Goal: Task Accomplishment & Management: Manage account settings

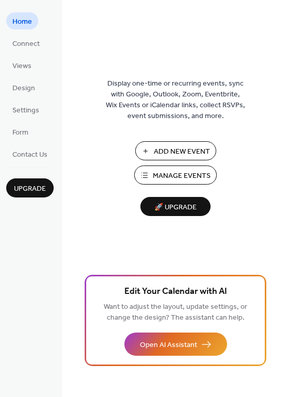
click at [159, 148] on span "Add New Event" at bounding box center [182, 151] width 56 height 11
click at [169, 151] on span "Add New Event" at bounding box center [182, 151] width 56 height 11
click at [176, 171] on span "Manage Events" at bounding box center [182, 176] width 58 height 11
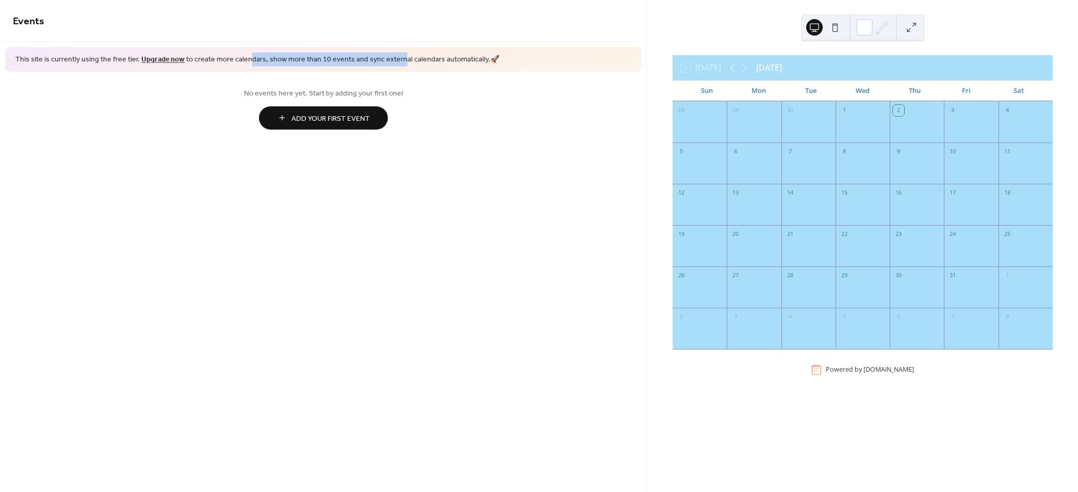
drag, startPoint x: 244, startPoint y: 60, endPoint x: 392, endPoint y: 57, distance: 148.0
click at [392, 58] on span "This site is currently using the free tier. Upgrade now to create more calendar…" at bounding box center [257, 60] width 484 height 10
click at [392, 57] on span "This site is currently using the free tier. Upgrade now to create more calendar…" at bounding box center [257, 60] width 484 height 10
click at [331, 120] on span "Add Your First Event" at bounding box center [330, 118] width 78 height 11
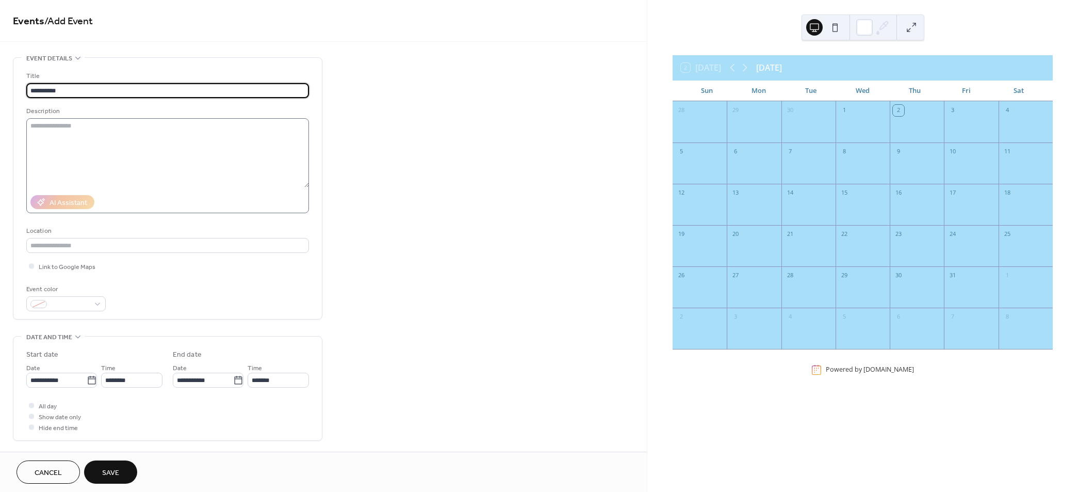
type input "**********"
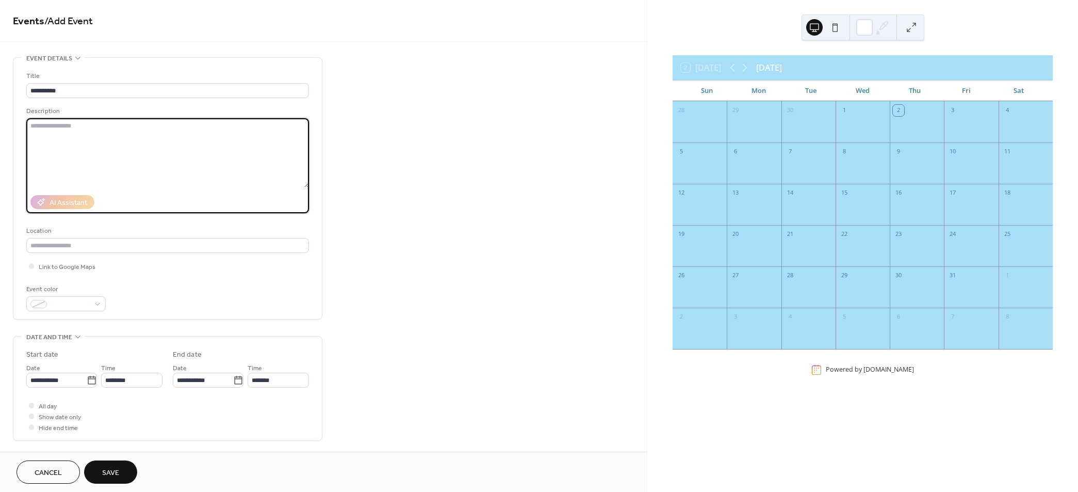
click at [108, 140] on textarea at bounding box center [167, 152] width 283 height 69
click at [91, 143] on textarea at bounding box center [167, 152] width 283 height 69
type textarea "**********"
click at [68, 251] on input "text" at bounding box center [167, 245] width 283 height 15
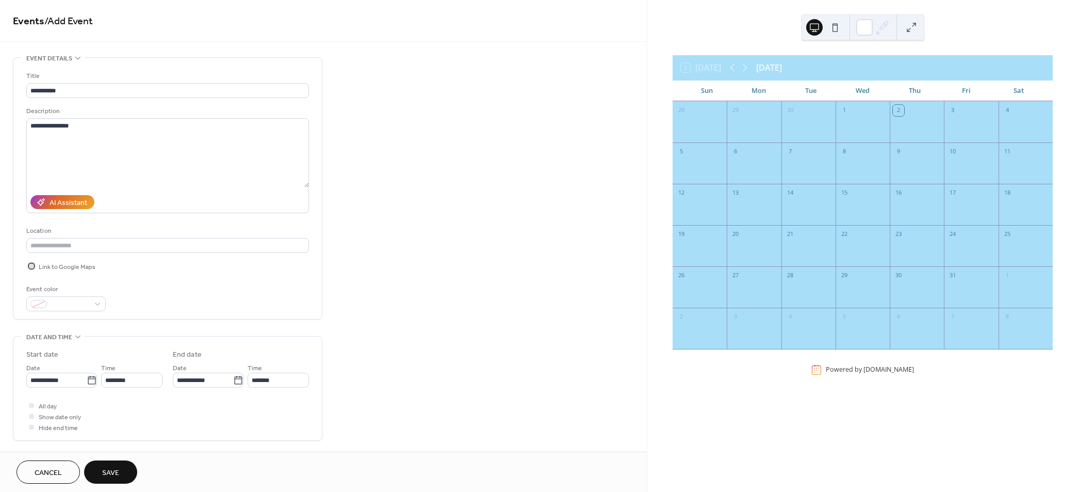
click at [45, 271] on span "Link to Google Maps" at bounding box center [67, 266] width 57 height 11
click at [43, 264] on span "Link to Google Maps" at bounding box center [67, 266] width 57 height 11
click at [43, 302] on div at bounding box center [38, 304] width 17 height 8
click at [157, 292] on div "Event color" at bounding box center [167, 297] width 283 height 27
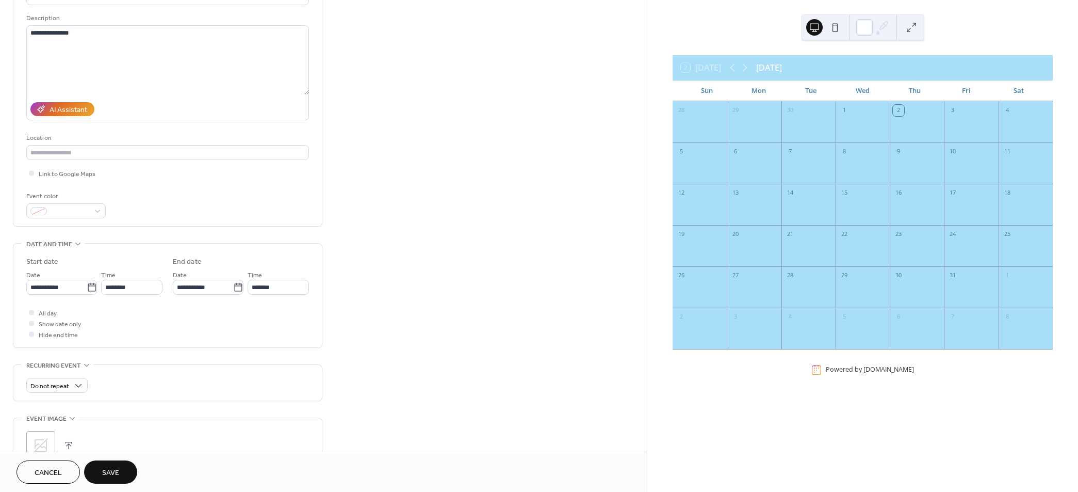
scroll to position [94, 0]
click at [87, 287] on icon at bounding box center [92, 286] width 10 height 10
click at [87, 287] on input "**********" at bounding box center [56, 286] width 60 height 15
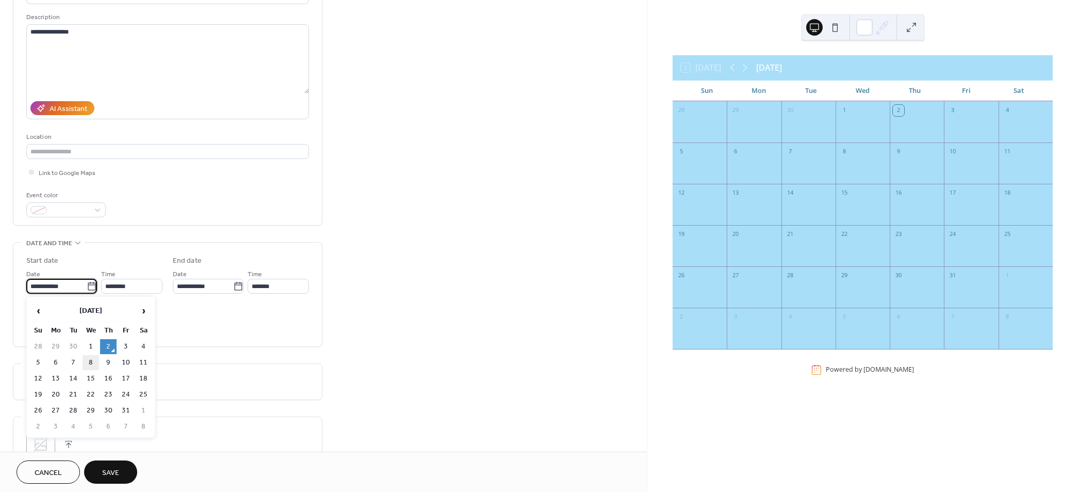
click at [85, 362] on td "8" at bounding box center [91, 362] width 17 height 15
type input "**********"
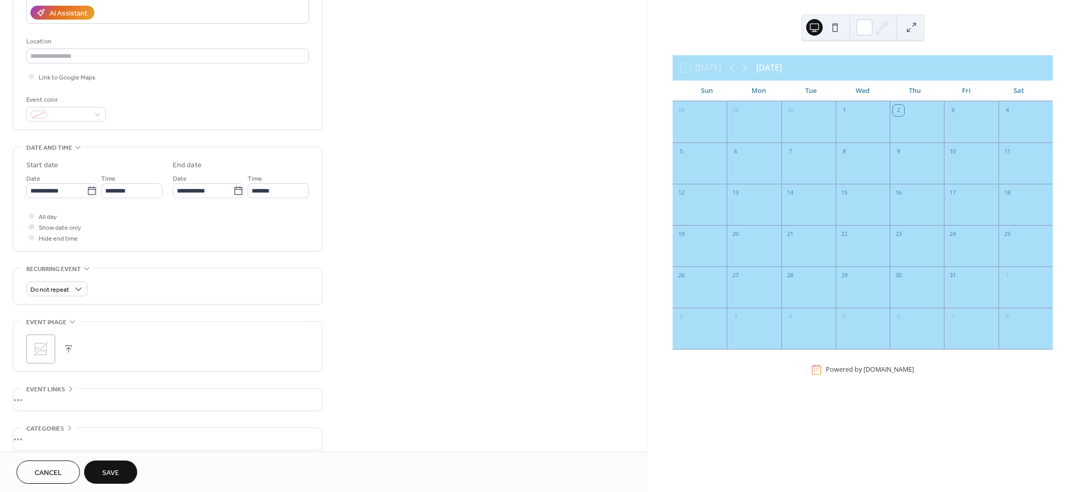
scroll to position [190, 0]
click at [44, 355] on icon at bounding box center [40, 348] width 17 height 17
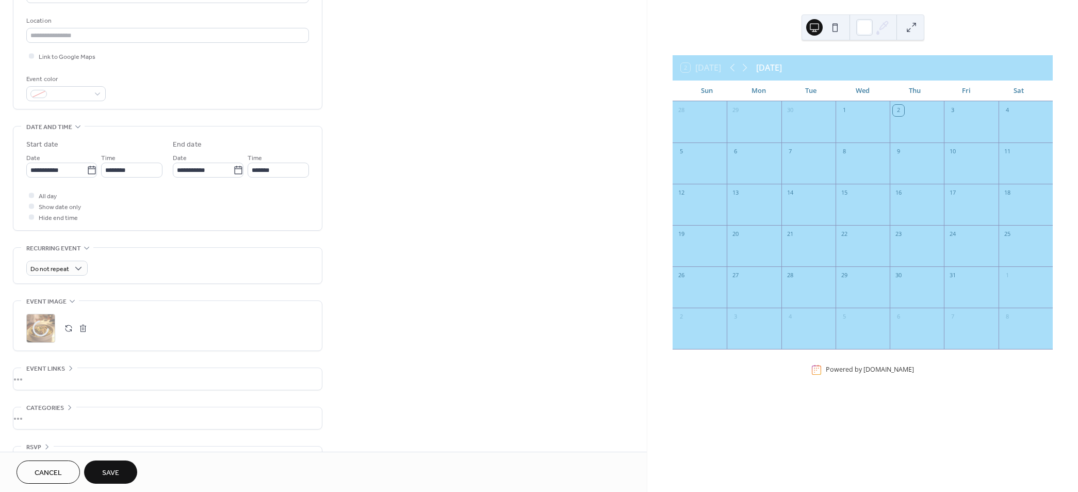
scroll to position [237, 0]
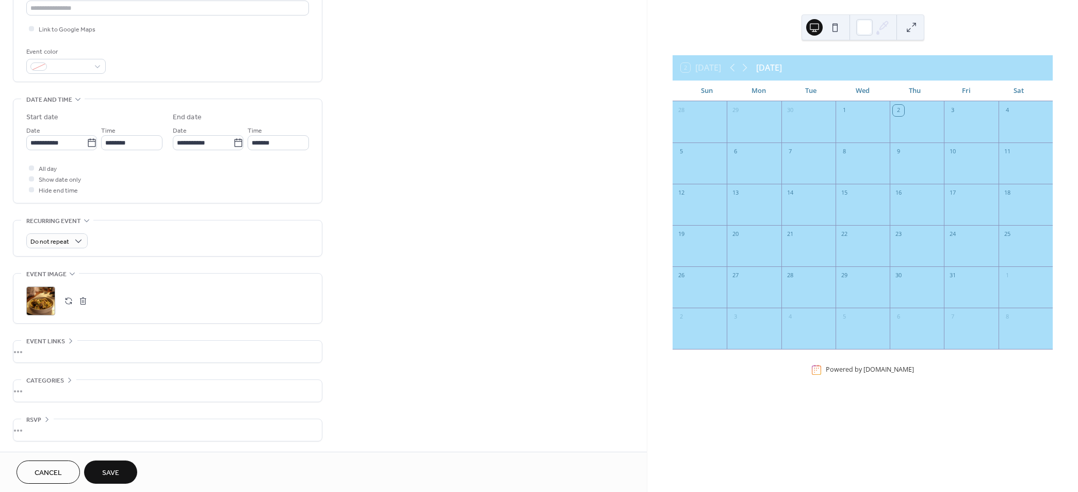
click at [57, 342] on div "•••" at bounding box center [167, 351] width 308 height 22
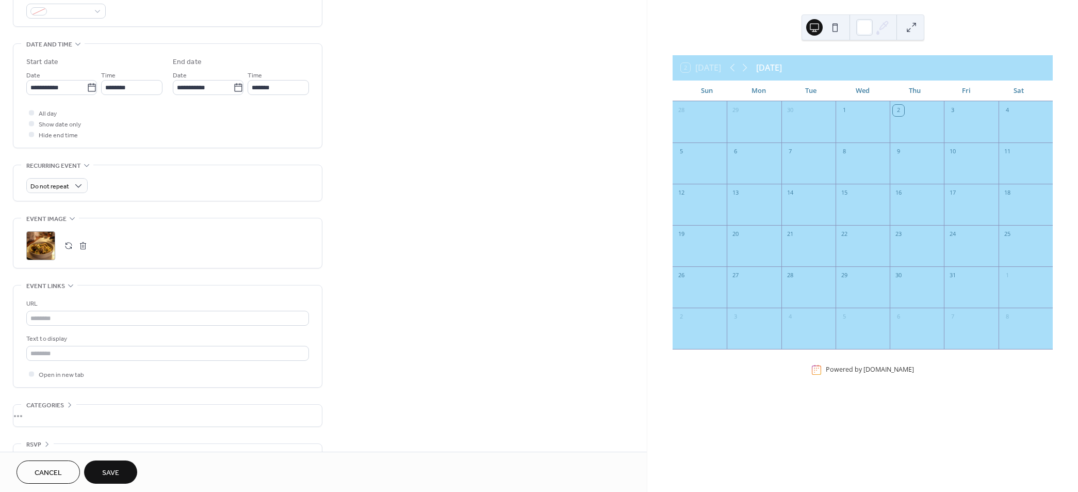
scroll to position [317, 0]
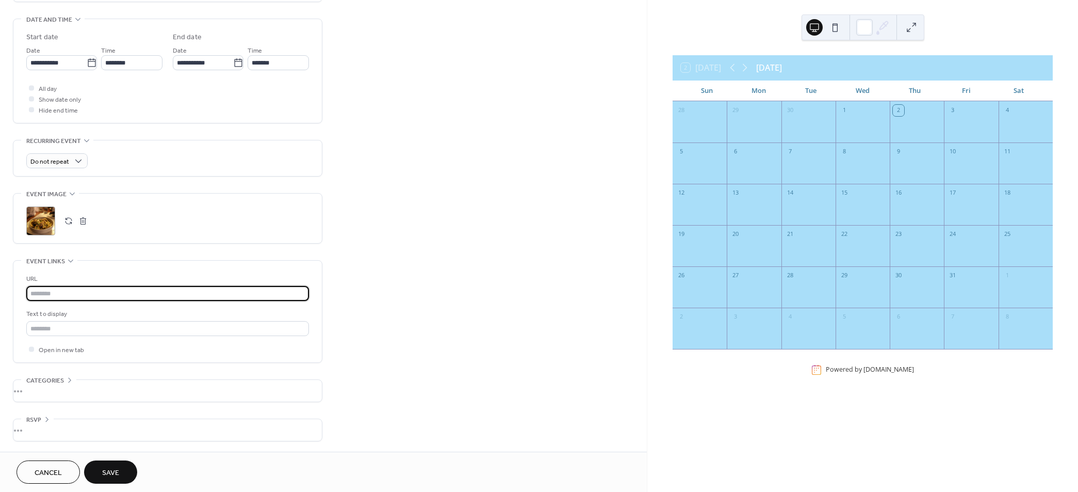
click at [65, 291] on input "text" at bounding box center [167, 293] width 283 height 15
click at [53, 386] on div "•••" at bounding box center [167, 391] width 308 height 22
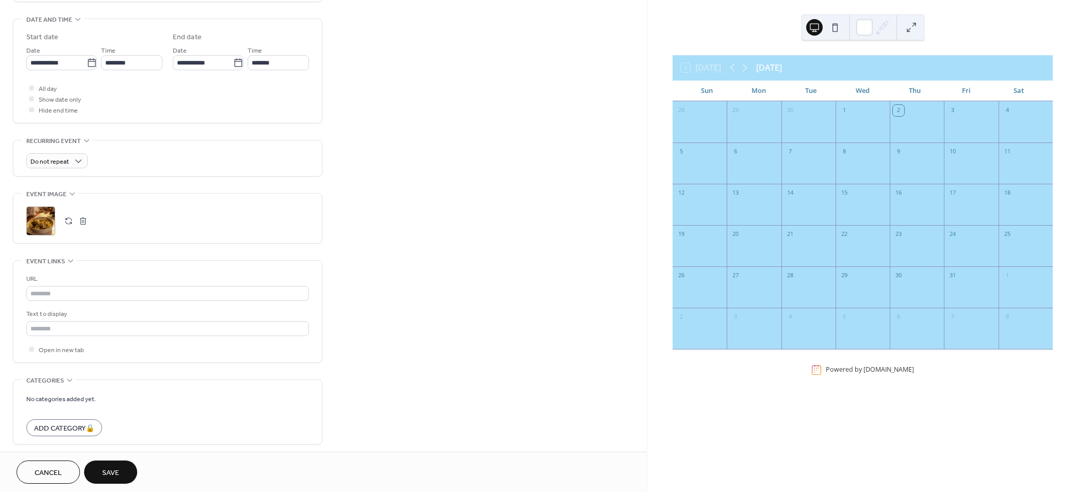
click at [53, 385] on span "Categories" at bounding box center [45, 380] width 38 height 11
click at [60, 422] on div "•••" at bounding box center [167, 430] width 308 height 22
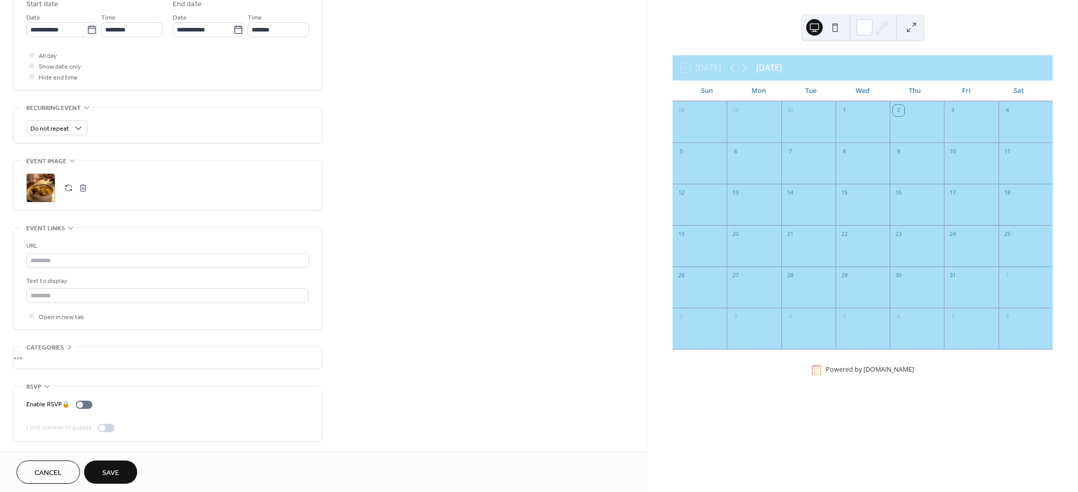
click at [84, 397] on div "Enable RSVP 🔒 Limit number of guests" at bounding box center [167, 413] width 283 height 55
click at [84, 404] on div "Enable RSVP 🔒" at bounding box center [61, 404] width 70 height 11
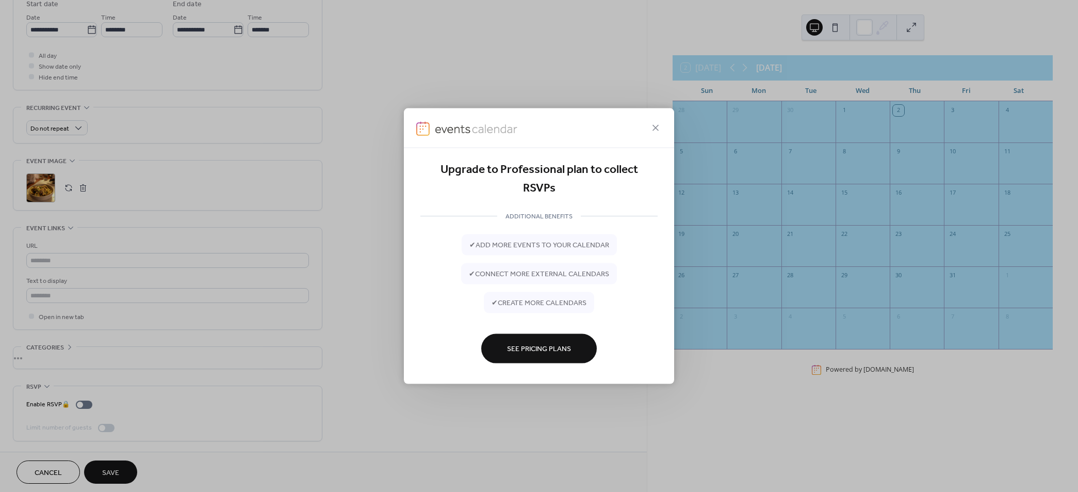
click at [656, 134] on div at bounding box center [539, 128] width 270 height 40
click at [656, 133] on icon at bounding box center [655, 127] width 12 height 12
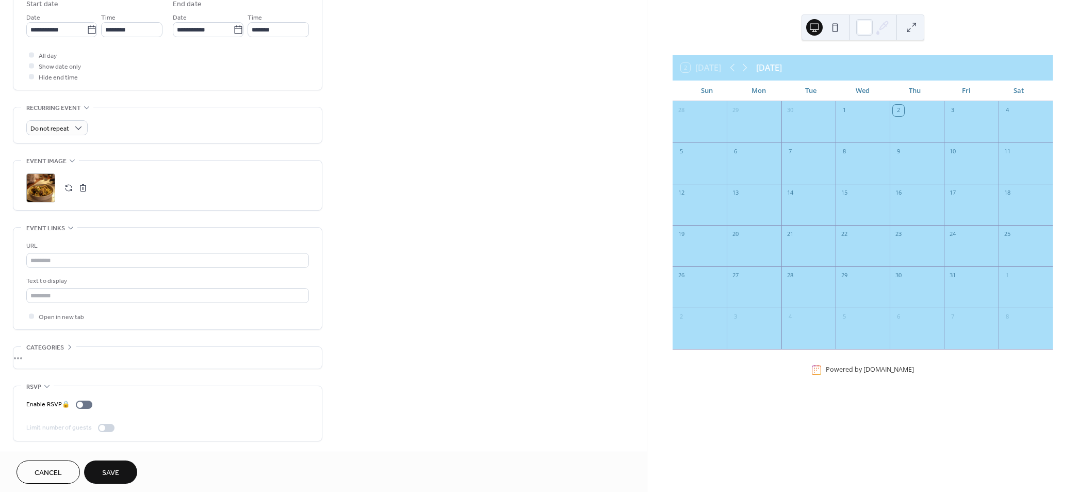
click at [116, 478] on span "Save" at bounding box center [110, 472] width 17 height 11
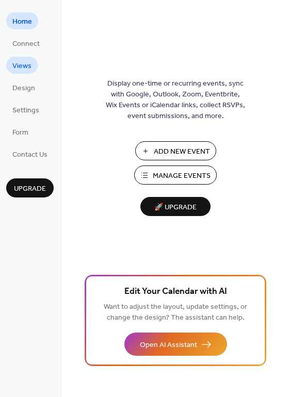
click at [24, 66] on span "Views" at bounding box center [21, 66] width 19 height 11
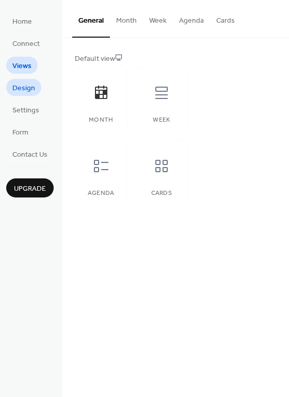
click at [29, 86] on span "Design" at bounding box center [23, 88] width 23 height 11
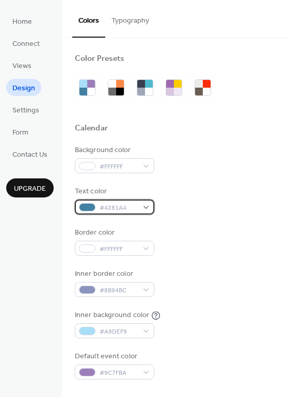
click at [146, 210] on div "#4281A4" at bounding box center [114, 207] width 79 height 15
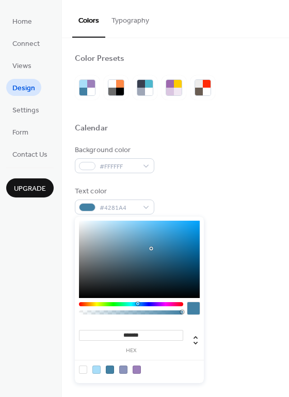
click at [201, 176] on div "Background color #FFFFFF Text color #4281A4 Border color #FFFFFF Inner border c…" at bounding box center [175, 262] width 201 height 235
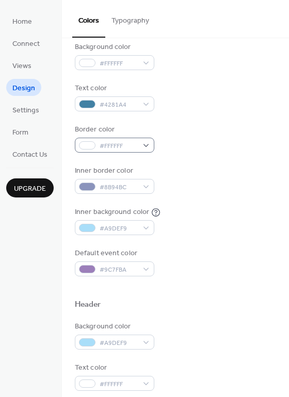
scroll to position [104, 0]
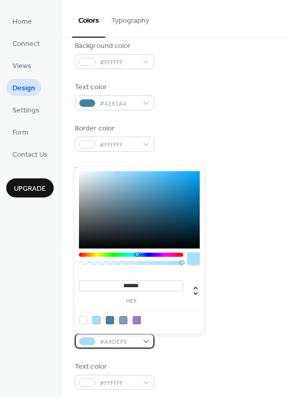
click at [122, 339] on span "#A9DEF9" at bounding box center [119, 342] width 38 height 11
click at [132, 285] on input "*******" at bounding box center [131, 286] width 104 height 11
paste input
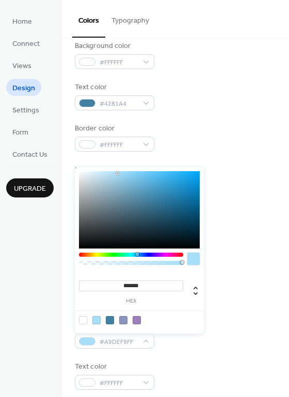
type input "*******"
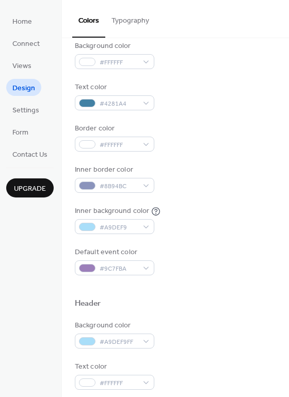
click at [234, 303] on div "Header" at bounding box center [175, 305] width 201 height 13
click at [123, 345] on span "#A9DEF9FF" at bounding box center [119, 342] width 38 height 11
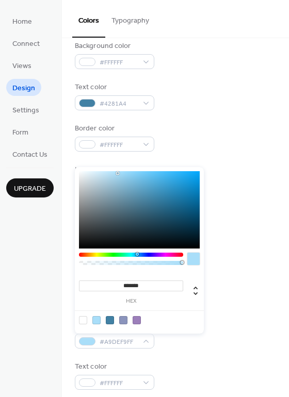
click at [151, 287] on input "*******" at bounding box center [131, 286] width 104 height 11
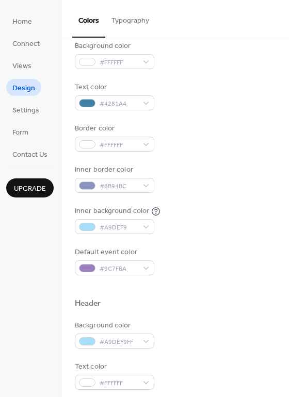
click at [275, 248] on div "Color Presets Calendar Background color #FFFFFF Text color #4281A4 Border color…" at bounding box center [175, 334] width 227 height 800
click at [216, 173] on div "Inner border color #8B94BC" at bounding box center [175, 179] width 201 height 28
click at [123, 183] on span "#8B94BC" at bounding box center [119, 186] width 38 height 11
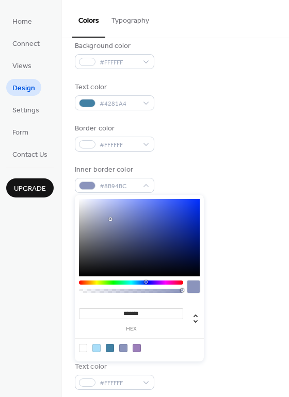
click at [135, 309] on input "*******" at bounding box center [131, 313] width 104 height 11
click at [136, 317] on input "*******" at bounding box center [131, 313] width 104 height 11
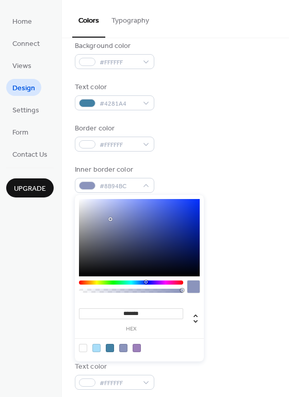
paste input
type input "*******"
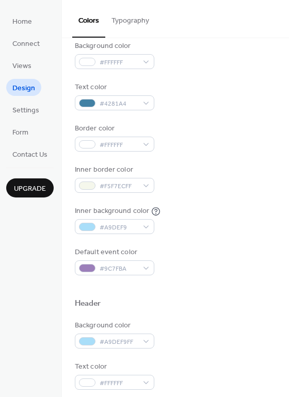
click at [252, 280] on div at bounding box center [175, 286] width 201 height 23
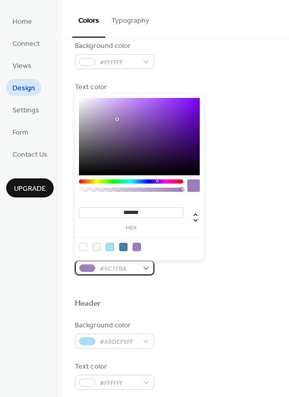
click at [120, 269] on span "#9C7FBA" at bounding box center [119, 269] width 38 height 11
drag, startPoint x: 146, startPoint y: 215, endPoint x: 120, endPoint y: 212, distance: 26.5
click at [120, 212] on input "*******" at bounding box center [131, 212] width 104 height 11
paste input "*"
click at [124, 212] on input "********" at bounding box center [131, 212] width 104 height 11
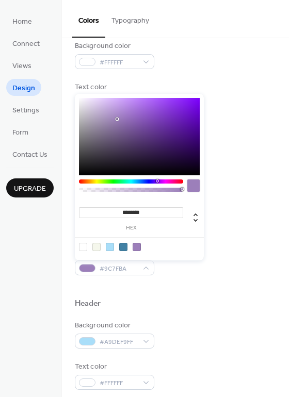
type input "*******"
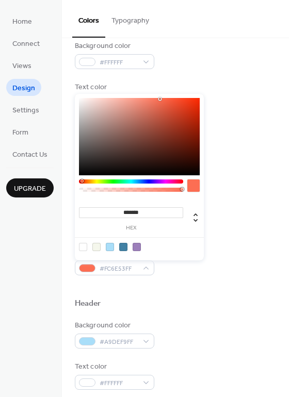
click at [254, 198] on div "Background color #FFFFFF Text color #4281A4 Border color #FFFFFF Inner border c…" at bounding box center [175, 158] width 201 height 235
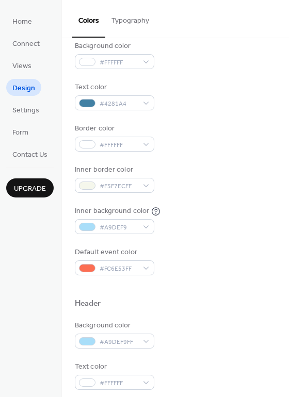
click at [180, 264] on div "Default event color #FC6E53FF" at bounding box center [175, 261] width 201 height 28
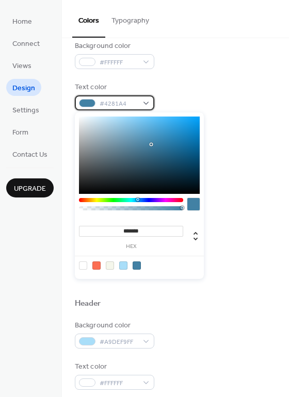
click at [127, 105] on span "#4281A4" at bounding box center [119, 104] width 38 height 11
click at [125, 105] on span "#4281A4" at bounding box center [119, 104] width 38 height 11
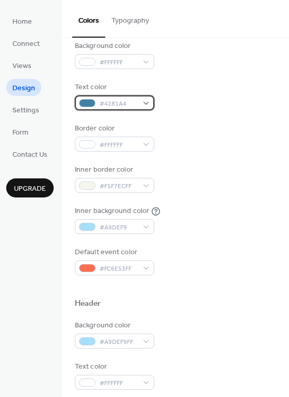
click at [125, 105] on span "#4281A4" at bounding box center [119, 104] width 38 height 11
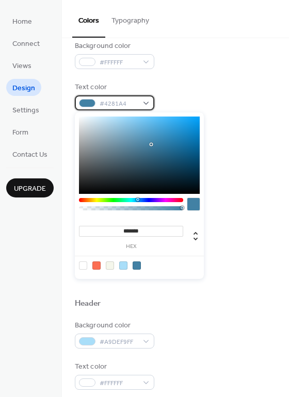
click at [119, 105] on span "#4281A4" at bounding box center [119, 104] width 38 height 11
click at [255, 167] on div "Inner border color #F5F7ECFF" at bounding box center [175, 179] width 201 height 28
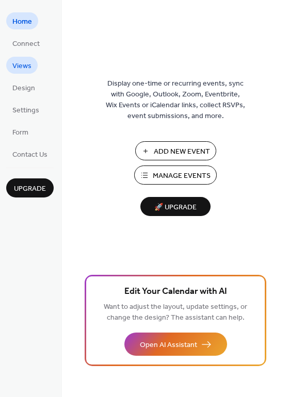
click at [23, 63] on span "Views" at bounding box center [21, 66] width 19 height 11
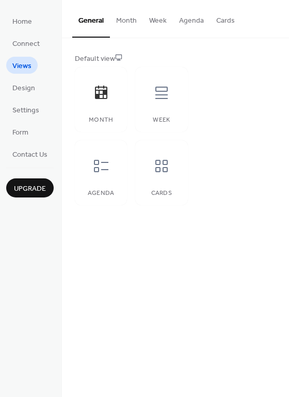
click at [128, 20] on button "Month" at bounding box center [126, 18] width 33 height 37
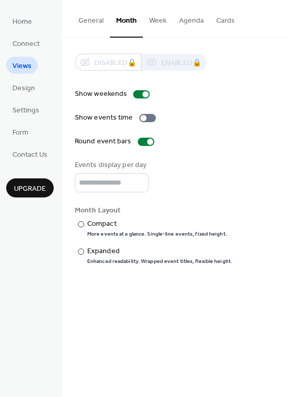
click at [154, 26] on button "Week" at bounding box center [158, 18] width 30 height 37
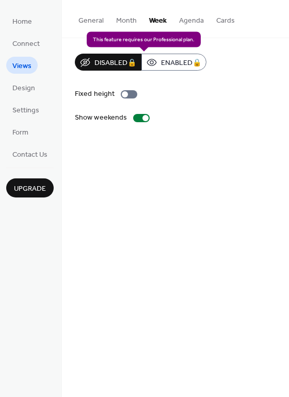
click at [164, 61] on div "Disabled 🔒 Enabled 🔒" at bounding box center [141, 62] width 132 height 17
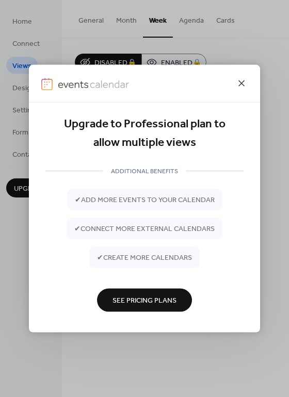
click at [242, 88] on icon at bounding box center [241, 83] width 12 height 12
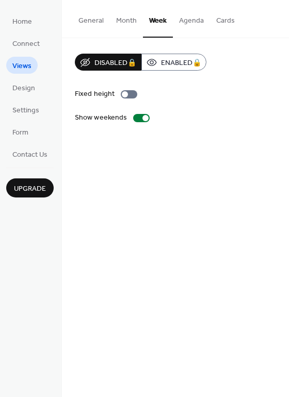
click at [17, 197] on button "Upgrade" at bounding box center [29, 187] width 47 height 19
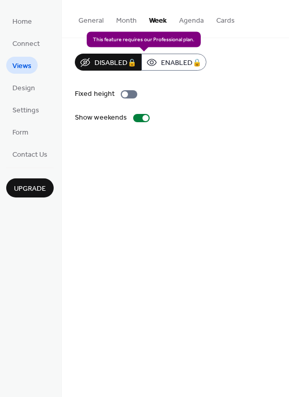
click at [184, 57] on div "Disabled 🔒 Enabled 🔒" at bounding box center [141, 62] width 132 height 17
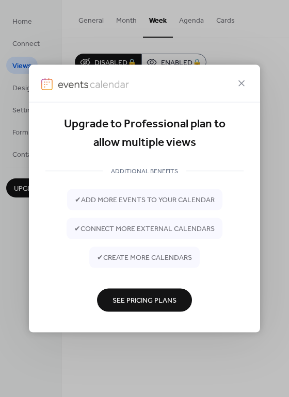
click at [167, 300] on span "See Pricing Plans" at bounding box center [144, 301] width 64 height 11
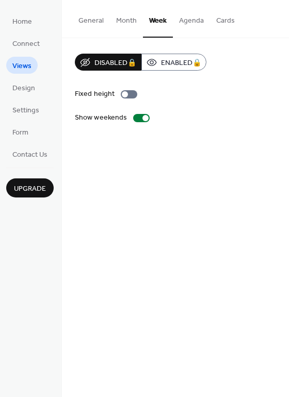
click at [87, 21] on button "General" at bounding box center [91, 18] width 38 height 37
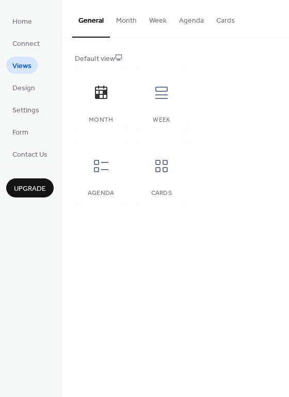
click at [219, 16] on button "Cards" at bounding box center [225, 18] width 31 height 37
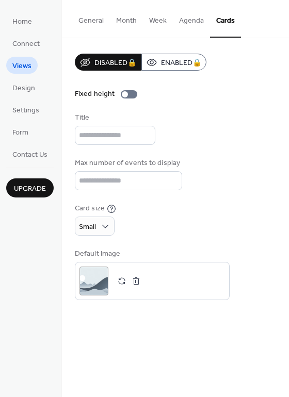
click at [124, 24] on button "Month" at bounding box center [126, 18] width 33 height 37
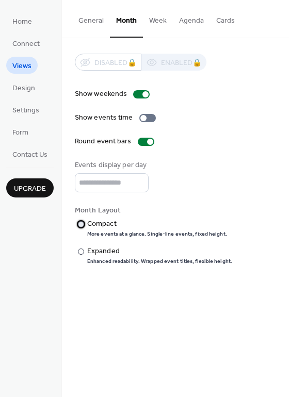
click at [83, 222] on div at bounding box center [81, 224] width 6 height 6
click at [86, 255] on label "​ Expanded Enhanced readability. Wrapped event titles, flexible height." at bounding box center [153, 255] width 157 height 19
click at [37, 47] on span "Connect" at bounding box center [25, 44] width 27 height 11
